Goal: Complete application form: Complete application form

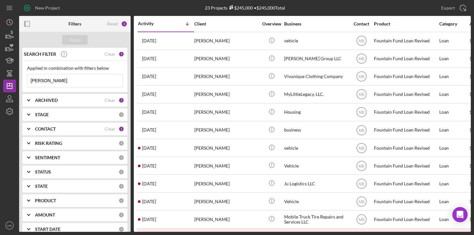
click at [79, 77] on input "[PERSON_NAME]" at bounding box center [74, 80] width 95 height 13
type input "t"
click at [26, 6] on icon "button" at bounding box center [27, 8] width 16 height 16
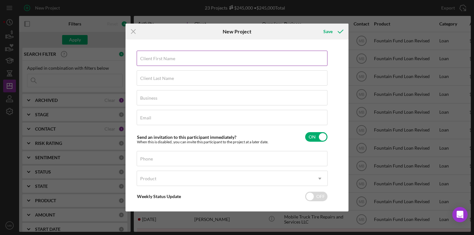
click at [162, 58] on label "Client First Name" at bounding box center [157, 58] width 35 height 5
click at [162, 58] on input "Client First Name" at bounding box center [232, 58] width 191 height 15
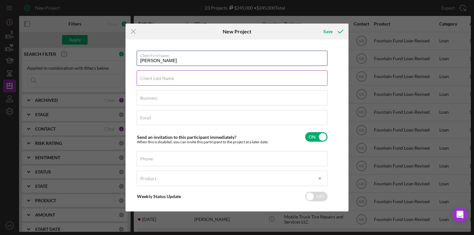
type input "[PERSON_NAME]"
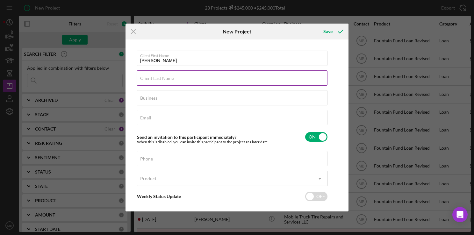
click at [249, 80] on div "Client Last Name Required" at bounding box center [232, 78] width 191 height 16
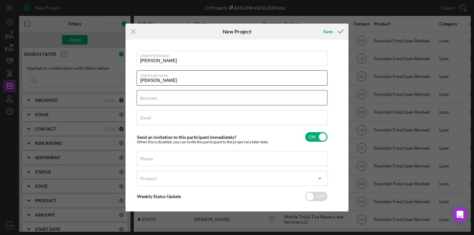
type input "[PERSON_NAME]"
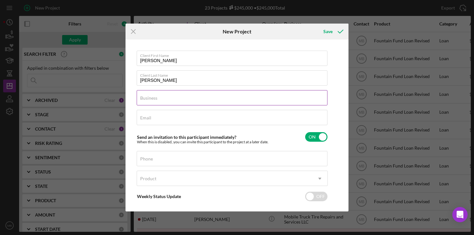
click at [259, 101] on input "Business" at bounding box center [232, 97] width 191 height 15
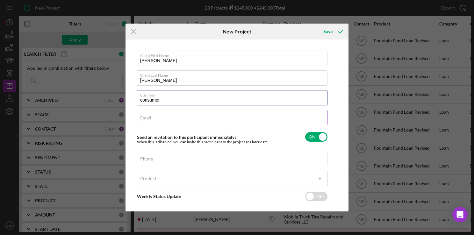
type input "consumer"
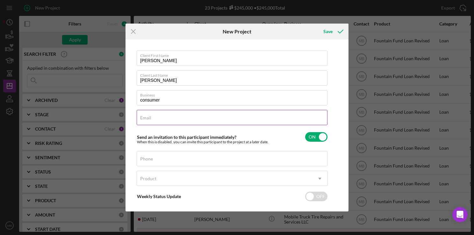
click at [279, 121] on input "Email" at bounding box center [232, 117] width 191 height 15
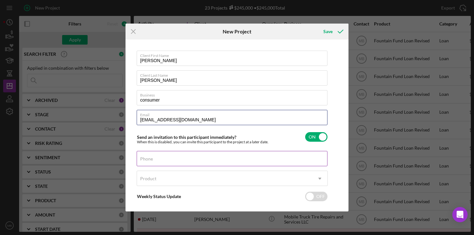
type input "[EMAIL_ADDRESS][DOMAIN_NAME]"
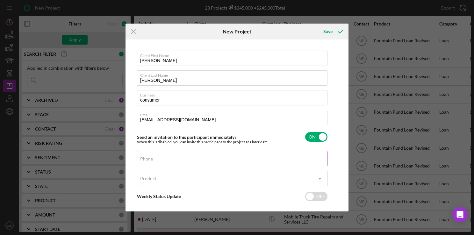
click at [243, 159] on div "Phone" at bounding box center [232, 159] width 191 height 16
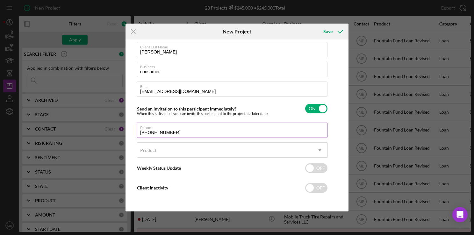
type input "[PHONE_NUMBER]"
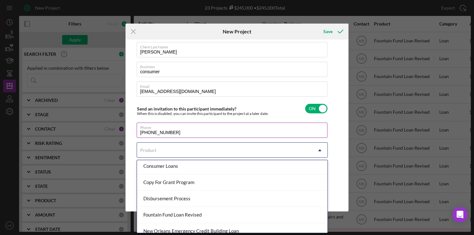
scroll to position [56, 0]
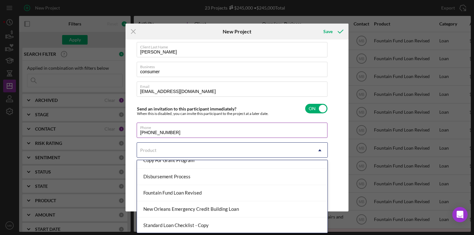
click at [227, 198] on div "Fountain Fund Loan Revised" at bounding box center [232, 193] width 191 height 16
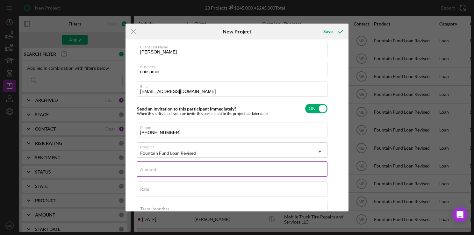
click at [261, 173] on input "Amount" at bounding box center [232, 169] width 191 height 15
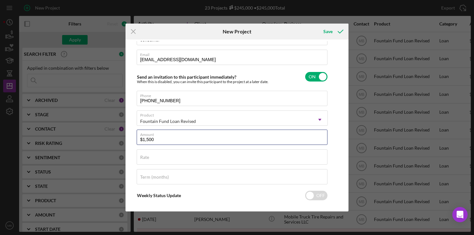
scroll to position [67, 0]
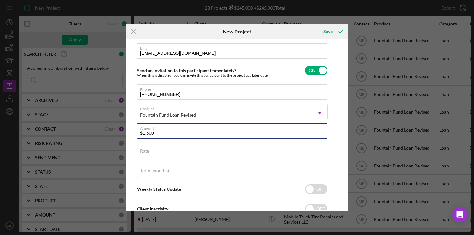
type input "$1,500"
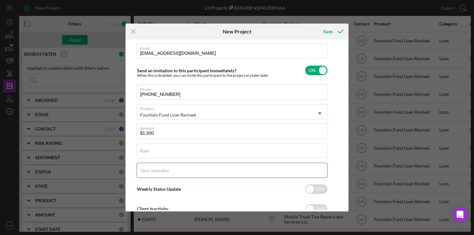
click at [246, 175] on input "Term (months)" at bounding box center [232, 170] width 191 height 15
type input "12"
click at [329, 32] on div "Save" at bounding box center [327, 31] width 9 height 13
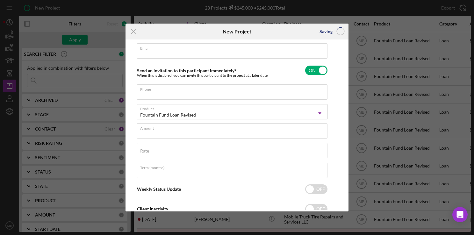
scroll to position [28, 0]
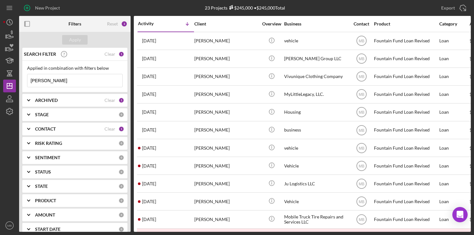
click at [63, 78] on input "[PERSON_NAME]" at bounding box center [74, 80] width 95 height 13
type input "t"
click at [30, 10] on icon "button" at bounding box center [27, 8] width 16 height 16
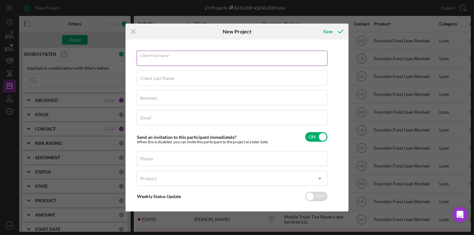
click at [157, 55] on div "Client First Name Required" at bounding box center [232, 59] width 191 height 16
type input "s"
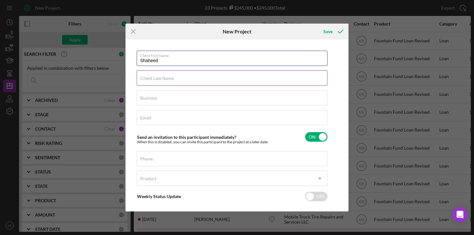
type input "Shaheed"
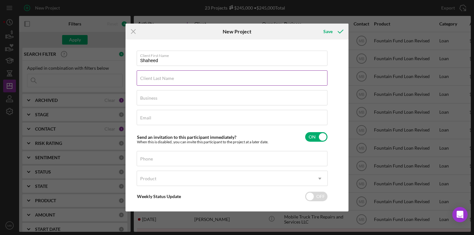
click at [272, 80] on div "Client Last Name Required" at bounding box center [232, 78] width 191 height 16
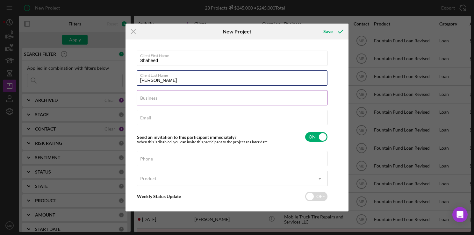
type input "[PERSON_NAME]"
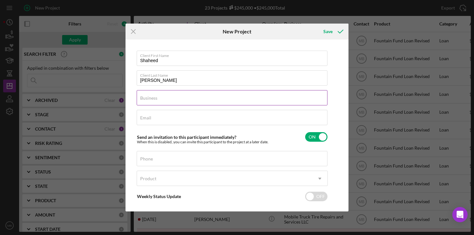
click at [263, 101] on input "Business" at bounding box center [232, 97] width 191 height 15
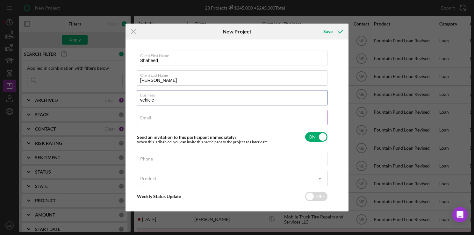
type input "vehicle"
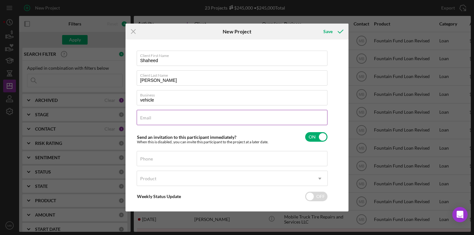
click at [291, 121] on input "Email" at bounding box center [232, 117] width 191 height 15
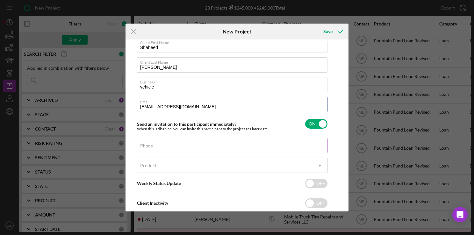
type input "[EMAIL_ADDRESS][DOMAIN_NAME]"
click at [229, 148] on input "Phone" at bounding box center [232, 145] width 191 height 15
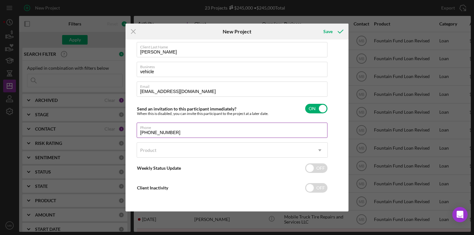
type input "[PHONE_NUMBER]"
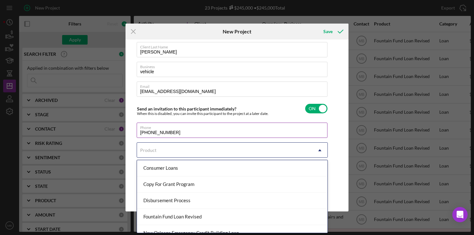
scroll to position [56, 0]
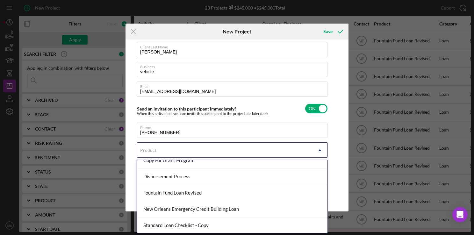
click at [205, 194] on div "Fountain Fund Loan Revised" at bounding box center [232, 193] width 191 height 16
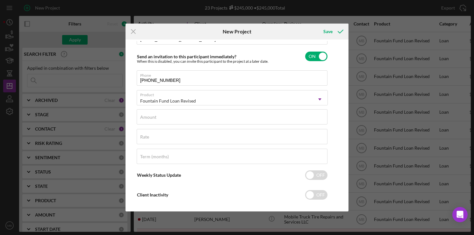
scroll to position [87, 0]
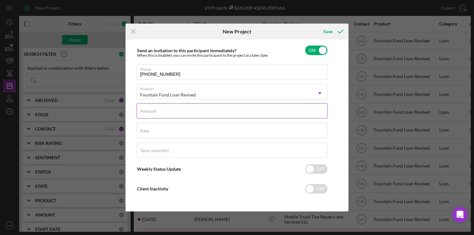
click at [237, 113] on input "Amount" at bounding box center [232, 110] width 191 height 15
type input "$13,000"
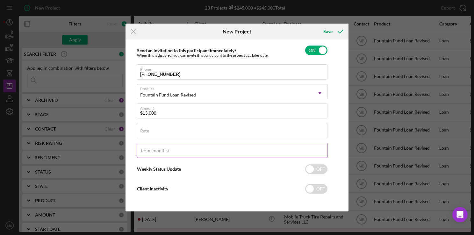
click at [259, 149] on div "Term (months)" at bounding box center [232, 151] width 191 height 16
type input "36"
click at [329, 30] on div "Save" at bounding box center [327, 31] width 9 height 13
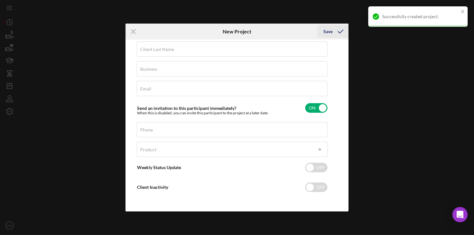
scroll to position [28, 0]
